Goal: Check status: Check status

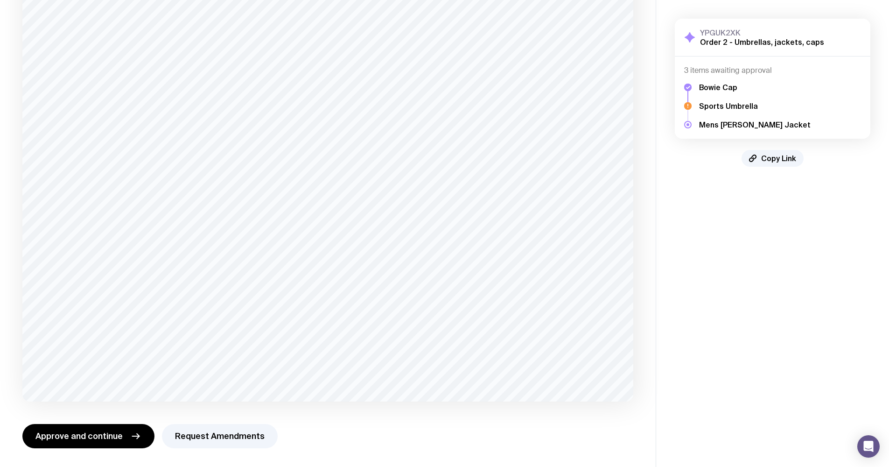
scroll to position [35, 0]
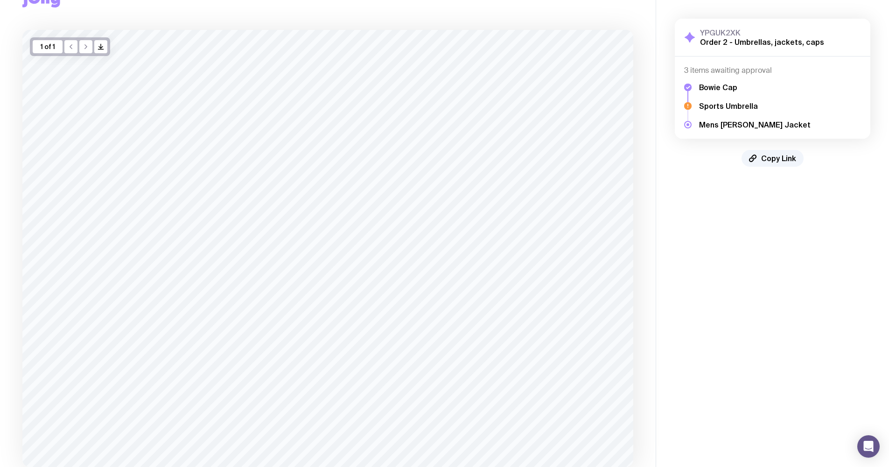
click at [690, 106] on icon at bounding box center [687, 105] width 7 height 7
